Goal: Information Seeking & Learning: Learn about a topic

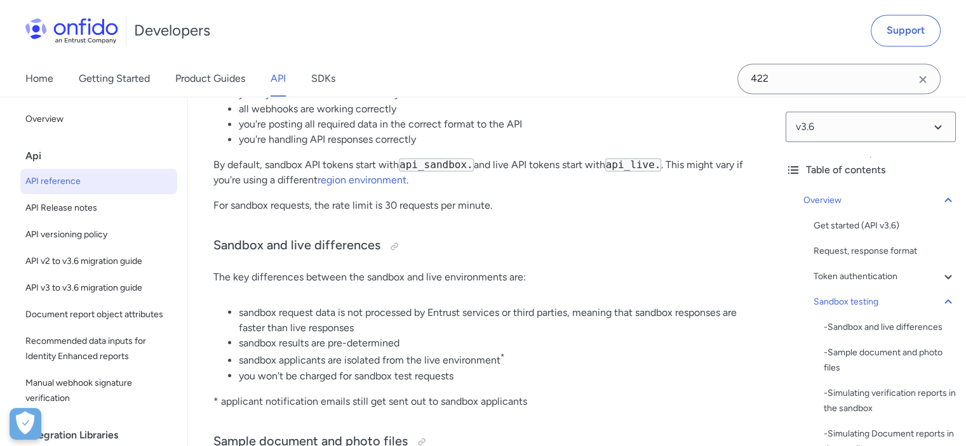
click at [506, 312] on li "sandbox request data is not processed by Entrust services or third parties, mea…" at bounding box center [494, 320] width 511 height 30
click at [592, 312] on li "sandbox request data is not processed by Entrust services or third parties, mea…" at bounding box center [494, 320] width 511 height 30
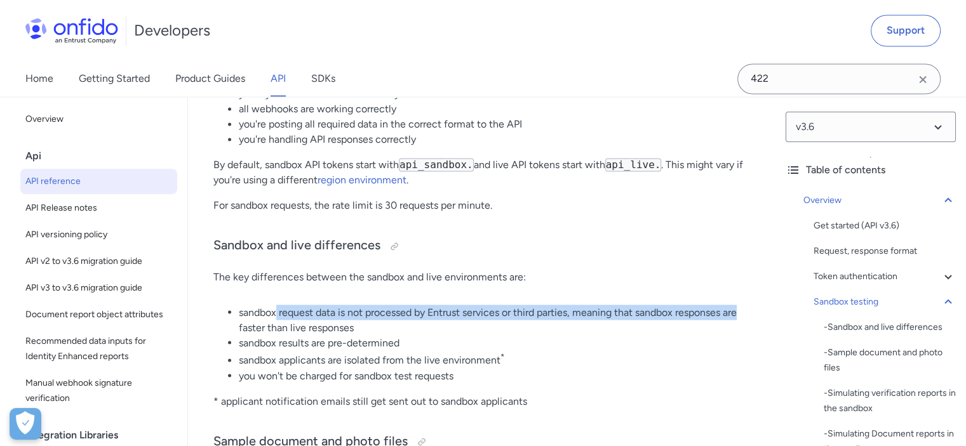
drag, startPoint x: 276, startPoint y: 314, endPoint x: 749, endPoint y: 312, distance: 473.1
click at [749, 312] on li "sandbox request data is not processed by Entrust services or third parties, mea…" at bounding box center [494, 320] width 511 height 30
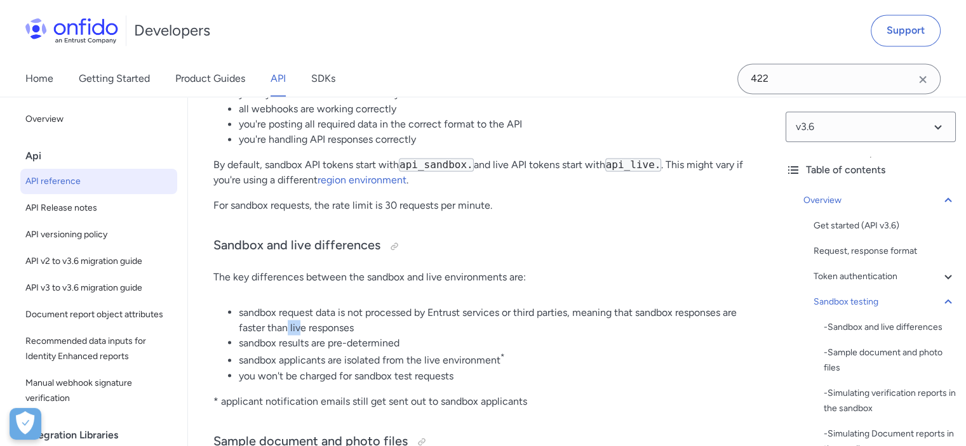
click at [314, 322] on li "sandbox request data is not processed by Entrust services or third parties, mea…" at bounding box center [494, 320] width 511 height 30
drag, startPoint x: 291, startPoint y: 342, endPoint x: 319, endPoint y: 342, distance: 28.6
click at [319, 342] on li "sandbox results are pre-determined" at bounding box center [494, 342] width 511 height 15
drag, startPoint x: 277, startPoint y: 363, endPoint x: 307, endPoint y: 363, distance: 29.8
click at [307, 363] on li "sandbox applicants are isolated from the live environment *" at bounding box center [494, 359] width 511 height 17
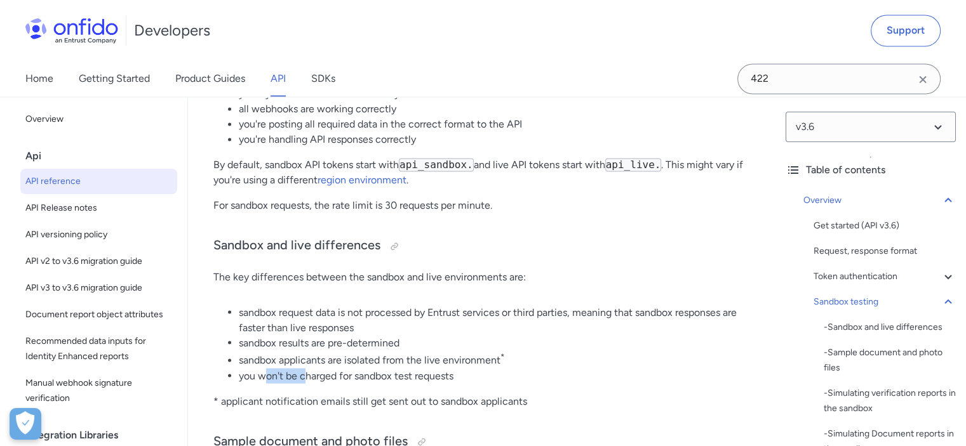
drag, startPoint x: 264, startPoint y: 373, endPoint x: 305, endPoint y: 373, distance: 41.3
click at [305, 373] on li "you won't be charged for sandbox test requests" at bounding box center [494, 375] width 511 height 15
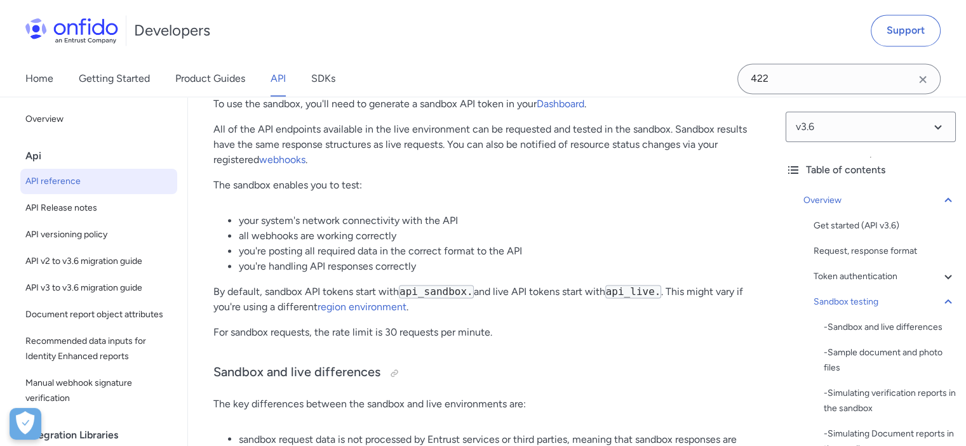
scroll to position [1974, 0]
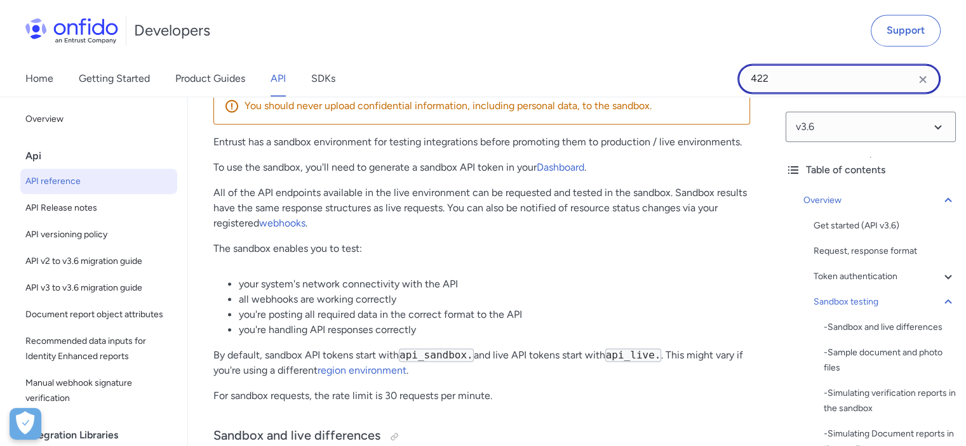
click at [809, 84] on input "422" at bounding box center [838, 79] width 203 height 30
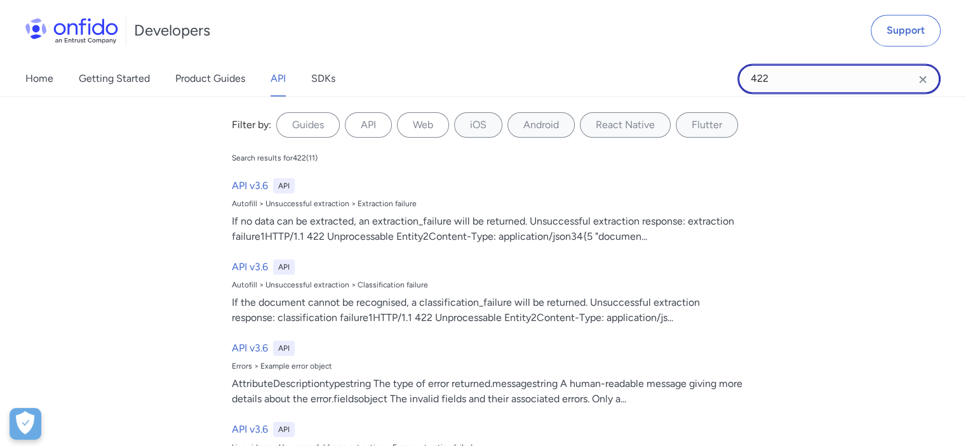
click at [809, 84] on input "422" at bounding box center [838, 79] width 203 height 30
type input "limit"
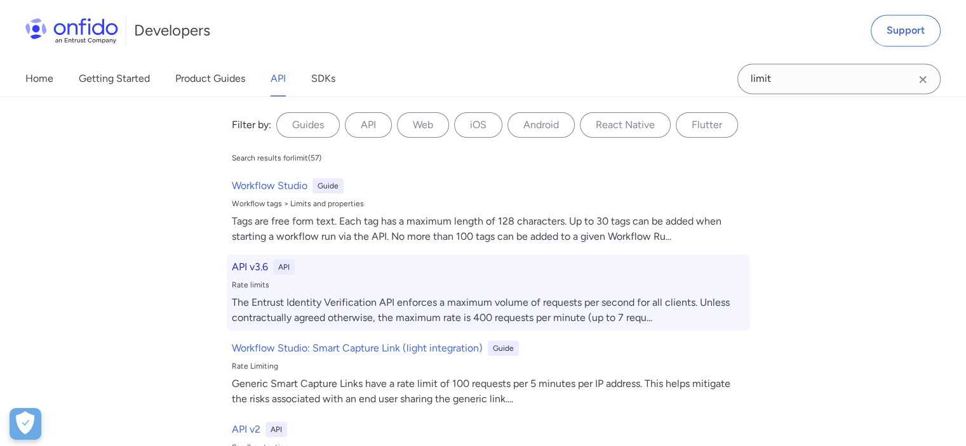
click at [398, 289] on div "Rate limits" at bounding box center [488, 285] width 513 height 10
click at [248, 265] on h6 "API v3.6" at bounding box center [250, 267] width 36 height 15
click at [241, 267] on h6 "API v3.6" at bounding box center [250, 267] width 36 height 15
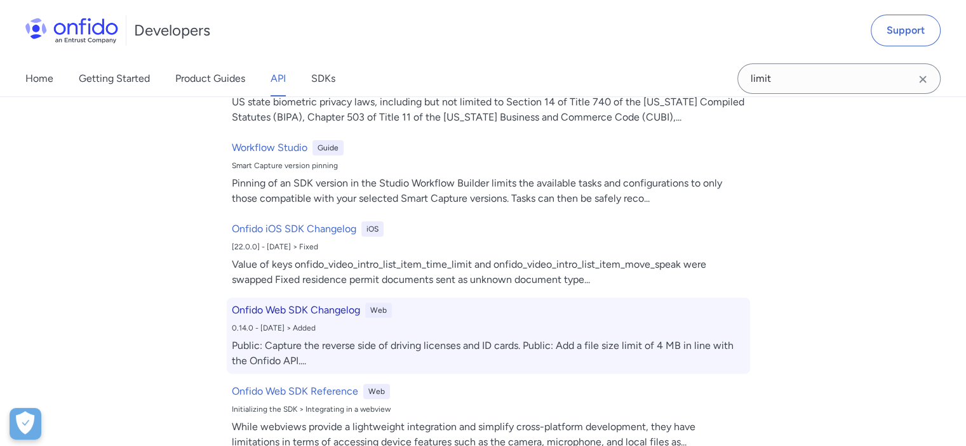
scroll to position [64, 0]
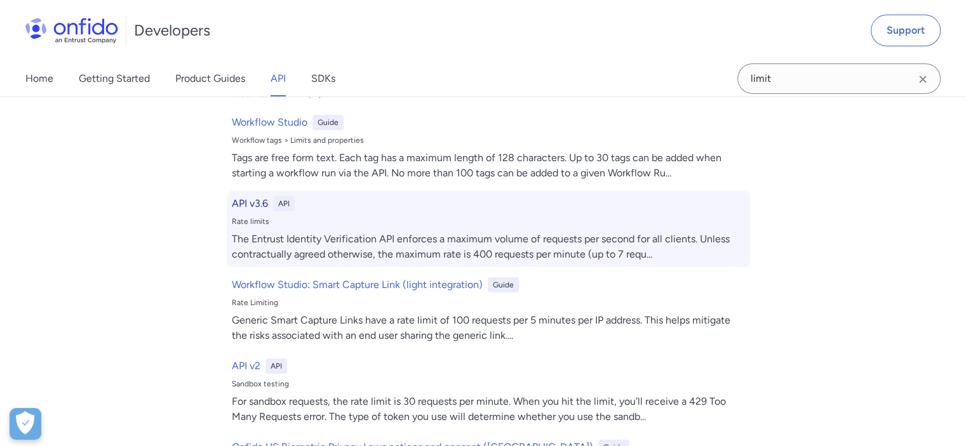
click at [239, 205] on h6 "API v3.6" at bounding box center [250, 203] width 36 height 15
click at [276, 201] on div "API" at bounding box center [284, 203] width 22 height 15
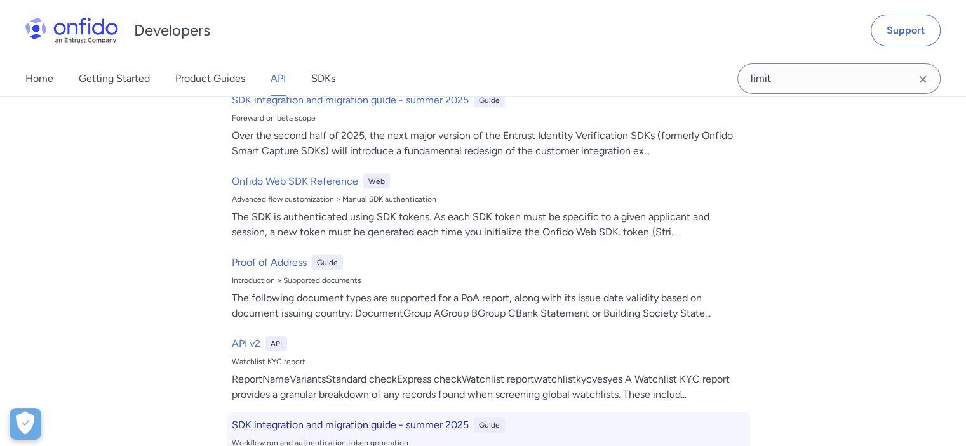
scroll to position [3034, 0]
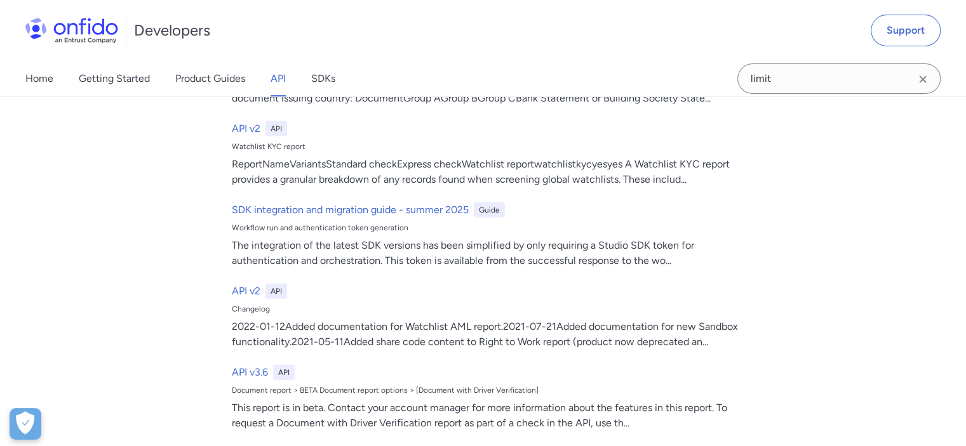
click at [277, 76] on link "API" at bounding box center [278, 79] width 15 height 36
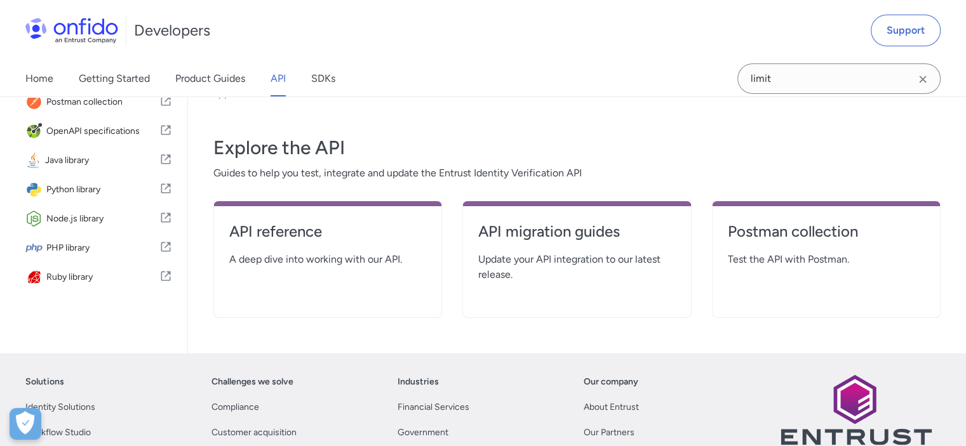
scroll to position [254, 0]
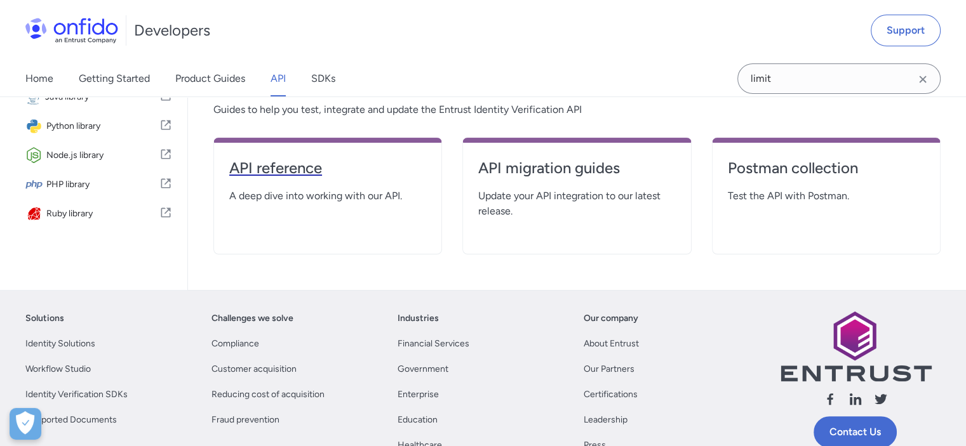
click at [299, 166] on h4 "API reference" at bounding box center [327, 168] width 197 height 20
select select "http"
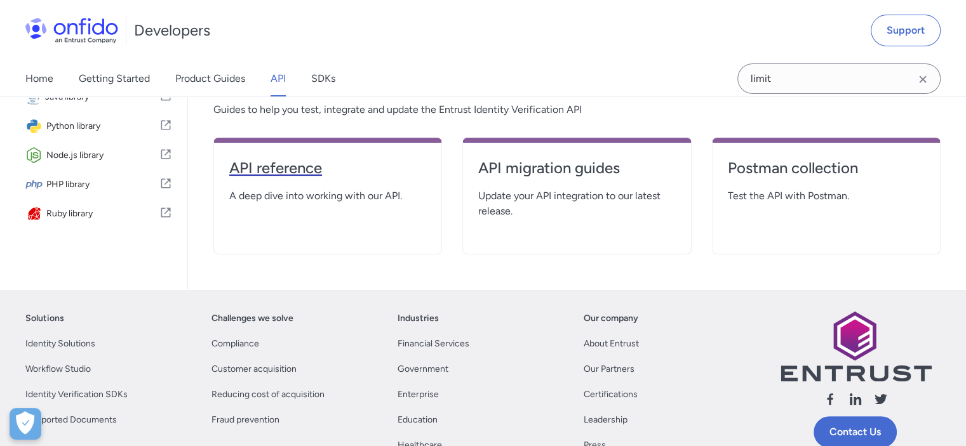
select select "http"
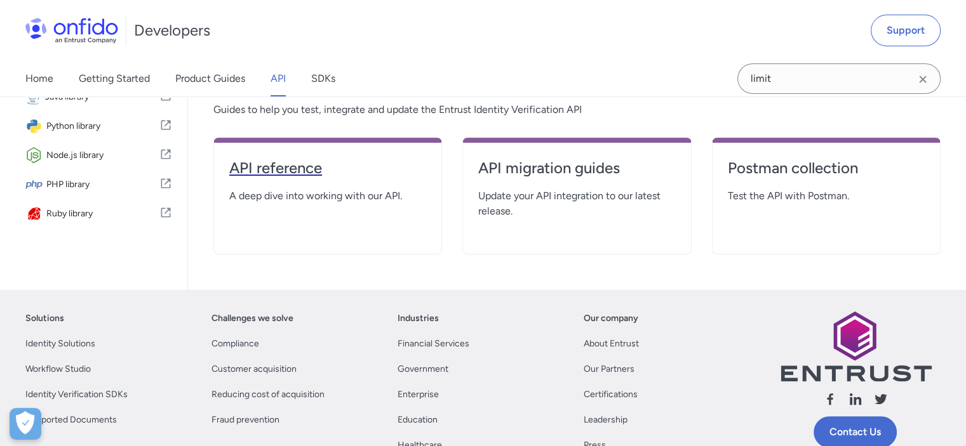
select select "http"
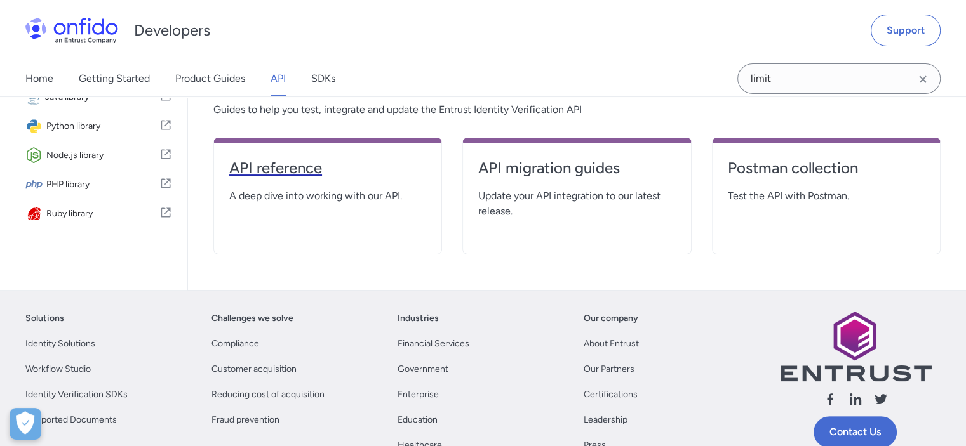
select select "http"
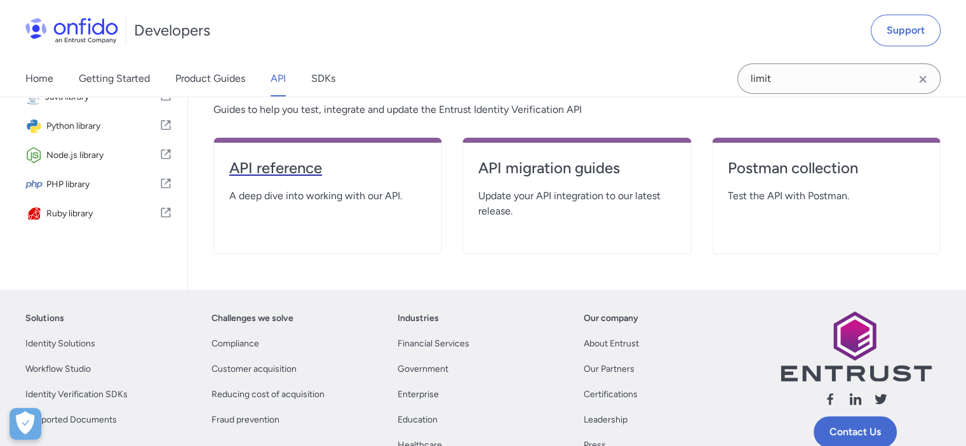
select select "http"
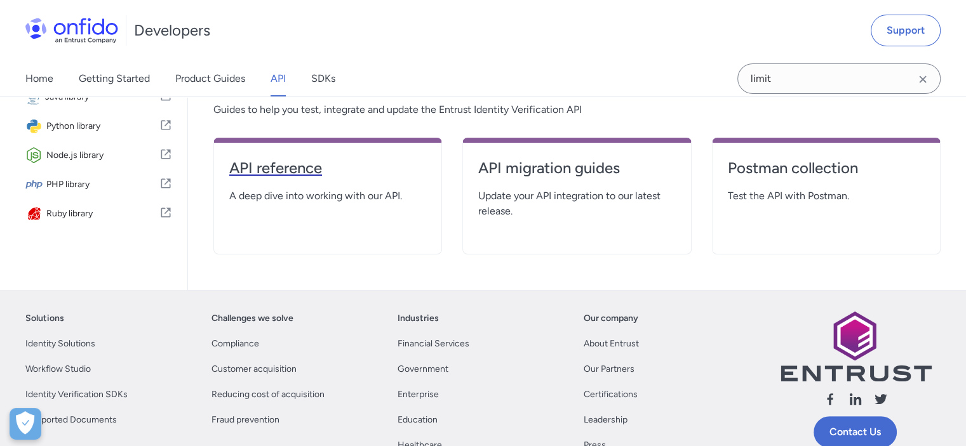
select select "http"
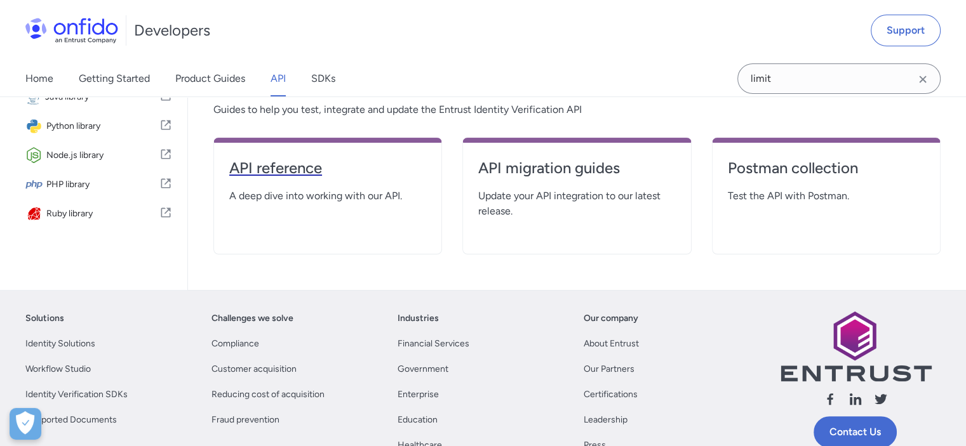
select select "http"
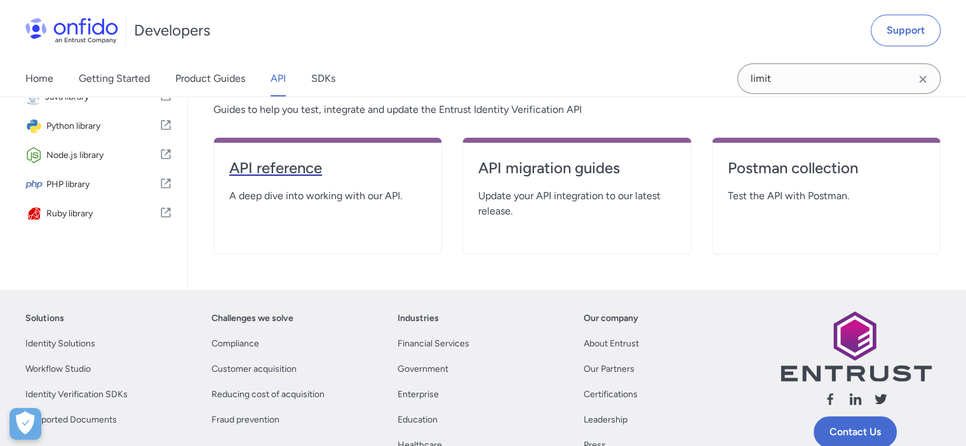
select select "http"
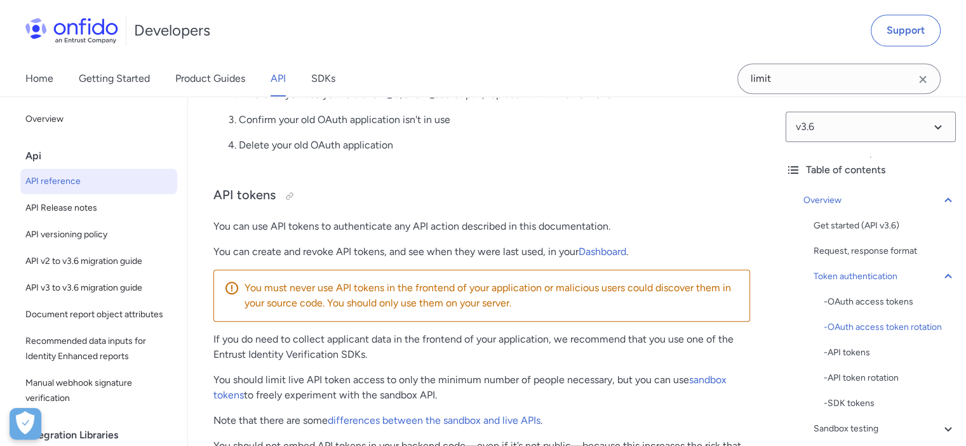
scroll to position [1143, 0]
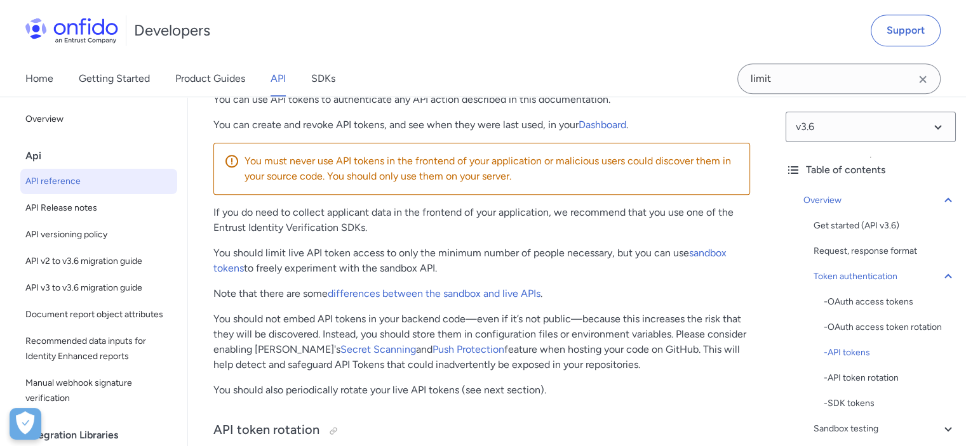
click at [343, 264] on p "You should limit live API token access to only the minimum number of people nec…" at bounding box center [481, 261] width 537 height 30
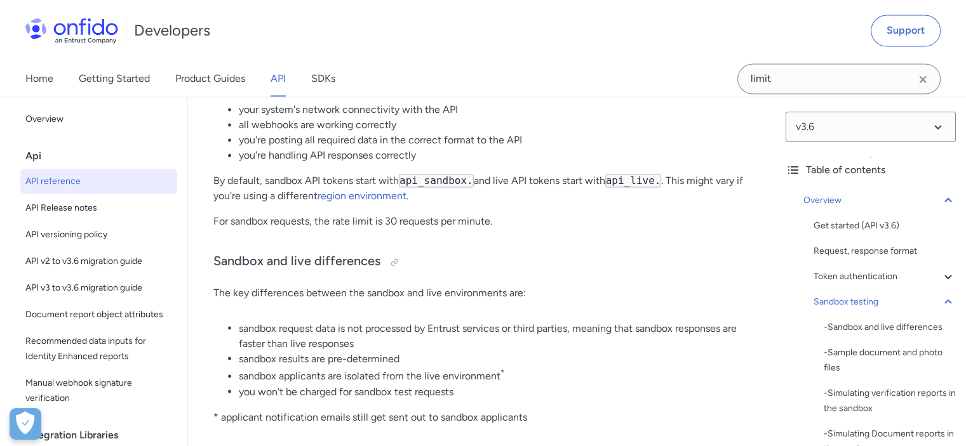
scroll to position [9878, 0]
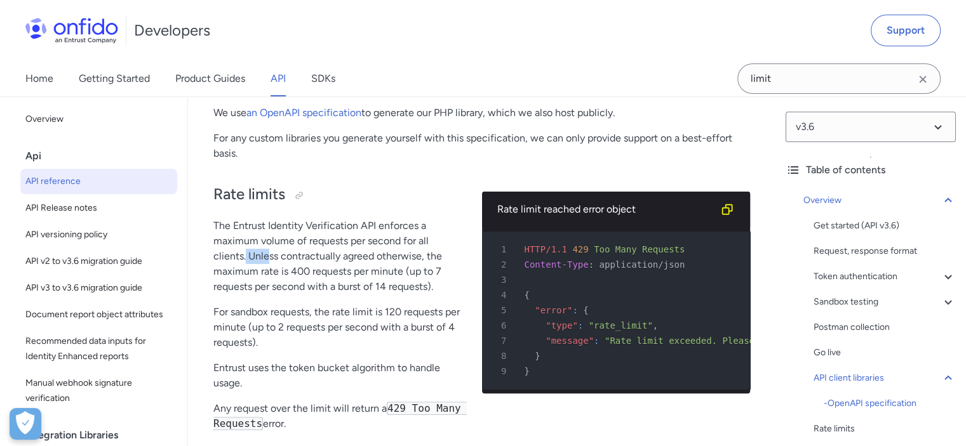
drag, startPoint x: 246, startPoint y: 354, endPoint x: 276, endPoint y: 354, distance: 29.8
click at [272, 295] on p "The Entrust Identity Verification API enforces a maximum volume of requests per…" at bounding box center [337, 256] width 248 height 76
click at [297, 295] on p "The Entrust Identity Verification API enforces a maximum volume of requests per…" at bounding box center [337, 256] width 248 height 76
click at [348, 295] on p "The Entrust Identity Verification API enforces a maximum volume of requests per…" at bounding box center [337, 256] width 248 height 76
drag, startPoint x: 278, startPoint y: 386, endPoint x: 423, endPoint y: 382, distance: 144.9
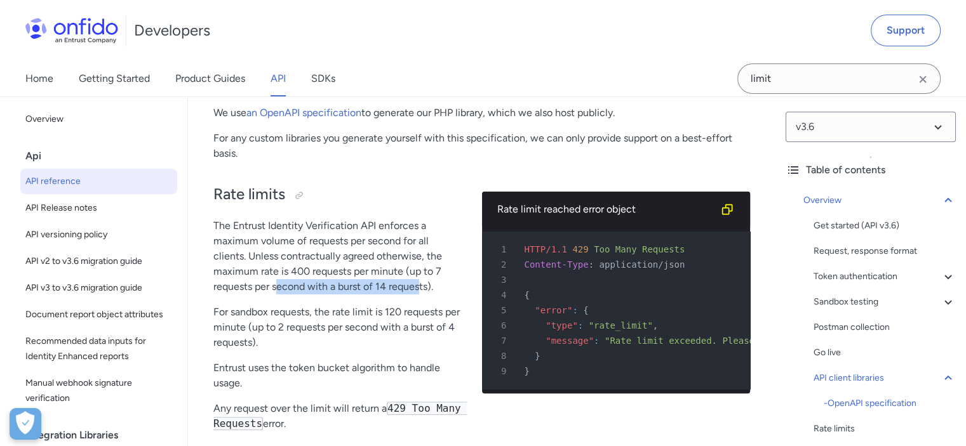
click at [422, 295] on p "The Entrust Identity Verification API enforces a maximum volume of requests per…" at bounding box center [337, 256] width 248 height 76
click at [424, 295] on p "The Entrust Identity Verification API enforces a maximum volume of requests per…" at bounding box center [337, 256] width 248 height 76
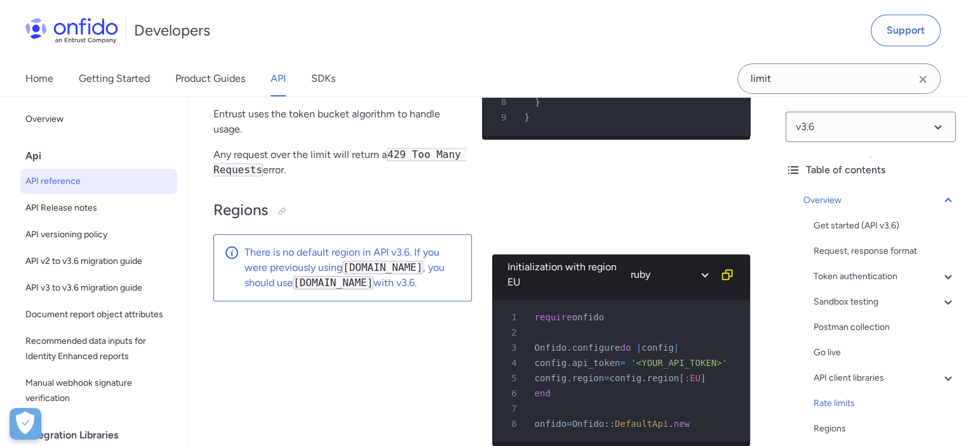
scroll to position [10069, 0]
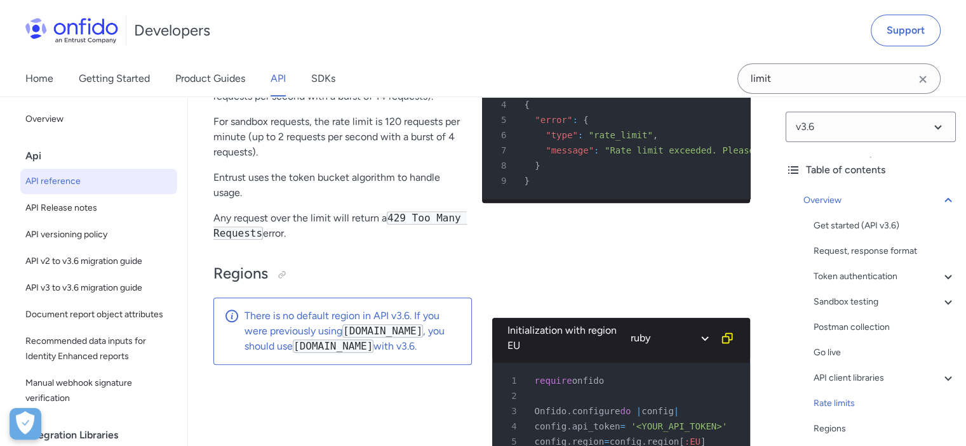
drag, startPoint x: 321, startPoint y: 163, endPoint x: 436, endPoint y: 168, distance: 114.4
click at [431, 104] on p "The Entrust Identity Verification API enforces a maximum volume of requests per…" at bounding box center [337, 66] width 248 height 76
click at [438, 104] on p "The Entrust Identity Verification API enforces a maximum volume of requests per…" at bounding box center [337, 66] width 248 height 76
drag, startPoint x: 246, startPoint y: 177, endPoint x: 387, endPoint y: 177, distance: 141.0
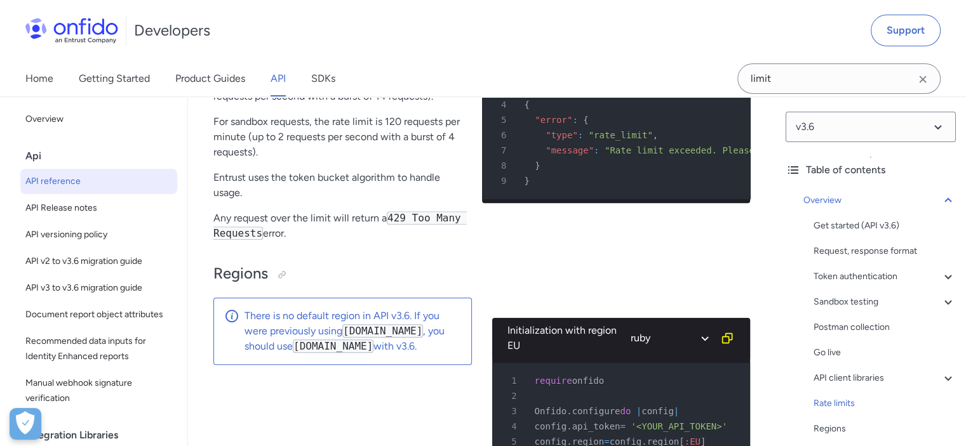
click at [386, 104] on p "The Entrust Identity Verification API enforces a maximum volume of requests per…" at bounding box center [337, 66] width 248 height 76
click at [399, 104] on p "The Entrust Identity Verification API enforces a maximum volume of requests per…" at bounding box center [337, 66] width 248 height 76
drag, startPoint x: 399, startPoint y: 177, endPoint x: 292, endPoint y: 168, distance: 107.7
click at [301, 104] on p "The Entrust Identity Verification API enforces a maximum volume of requests per…" at bounding box center [337, 66] width 248 height 76
click at [292, 104] on p "The Entrust Identity Verification API enforces a maximum volume of requests per…" at bounding box center [337, 66] width 248 height 76
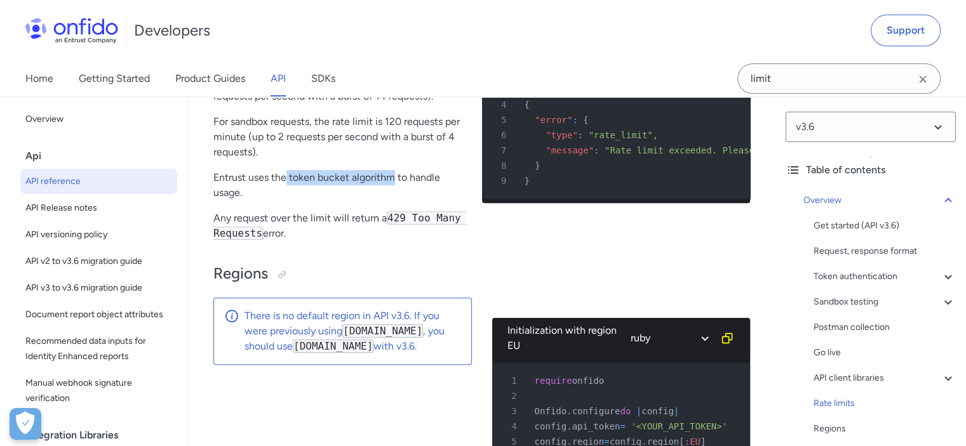
drag, startPoint x: 288, startPoint y: 276, endPoint x: 394, endPoint y: 276, distance: 106.7
click at [394, 201] on p "Entrust uses the token bucket algorithm to handle usage." at bounding box center [337, 185] width 248 height 30
drag, startPoint x: 290, startPoint y: 178, endPoint x: 333, endPoint y: 178, distance: 43.8
click at [327, 104] on p "The Entrust Identity Verification API enforces a maximum volume of requests per…" at bounding box center [337, 66] width 248 height 76
click at [334, 104] on p "The Entrust Identity Verification API enforces a maximum volume of requests per…" at bounding box center [337, 66] width 248 height 76
